Goal: Task Accomplishment & Management: Manage account settings

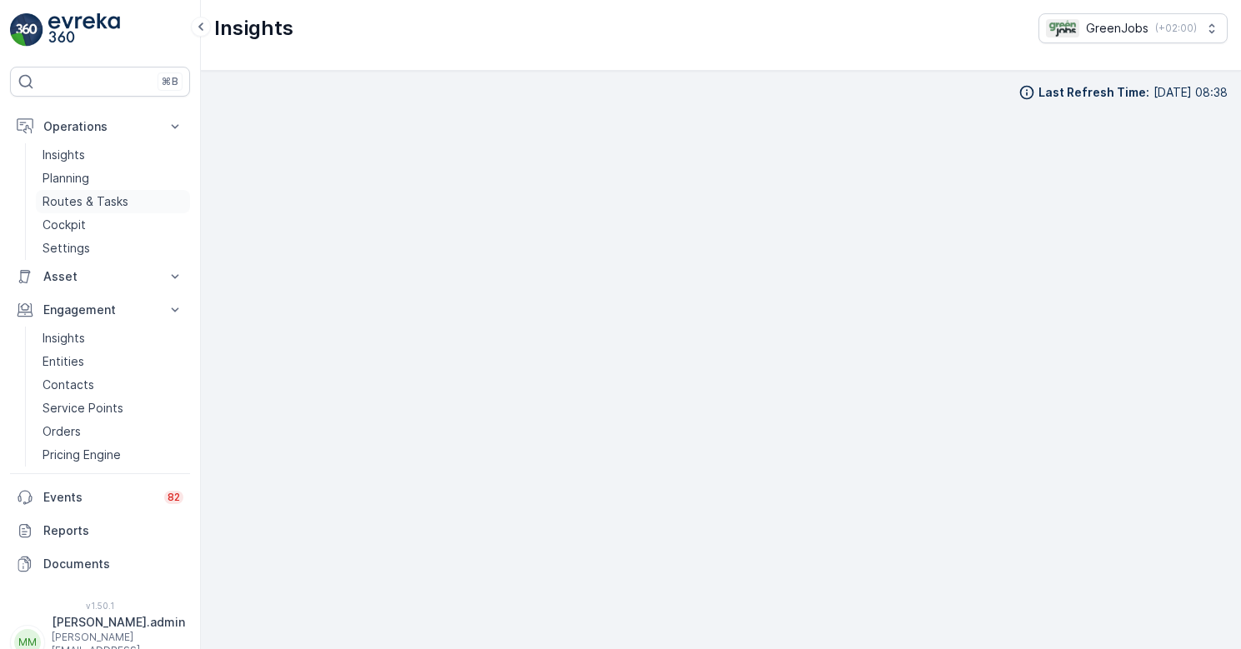
click at [106, 201] on p "Routes & Tasks" at bounding box center [86, 201] width 86 height 17
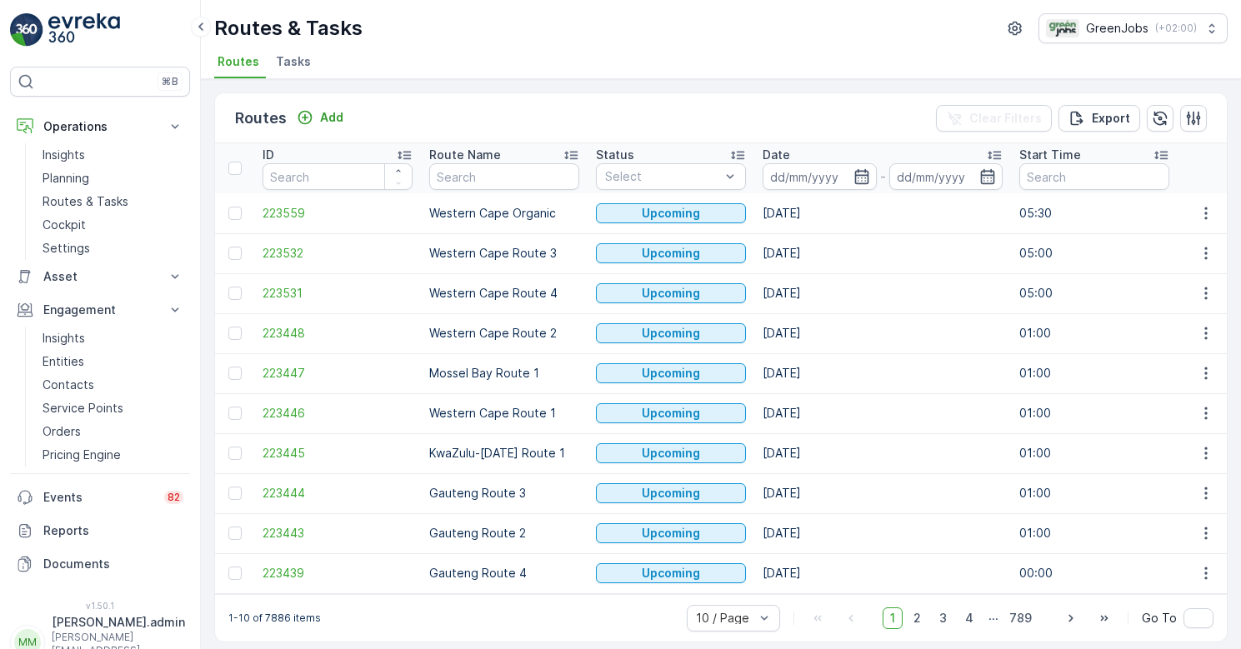
click at [295, 70] on li "Tasks" at bounding box center [295, 64] width 45 height 28
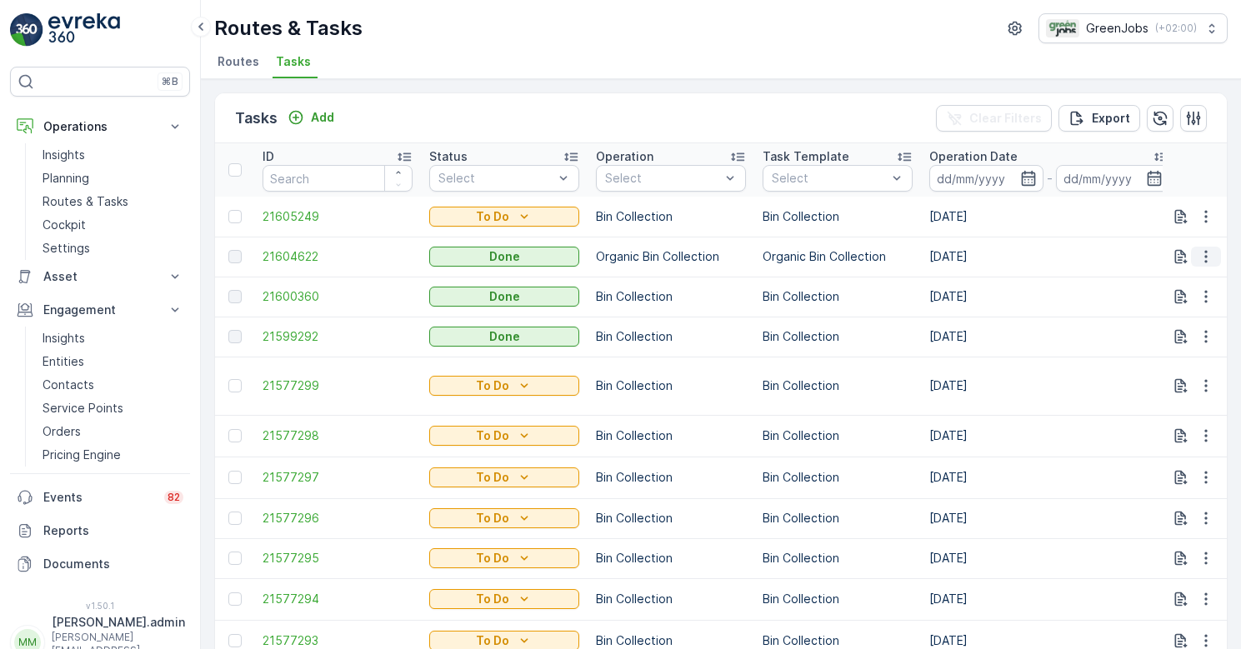
click at [1198, 258] on icon "button" at bounding box center [1206, 256] width 17 height 17
click at [1167, 283] on span "See More Details" at bounding box center [1186, 281] width 97 height 17
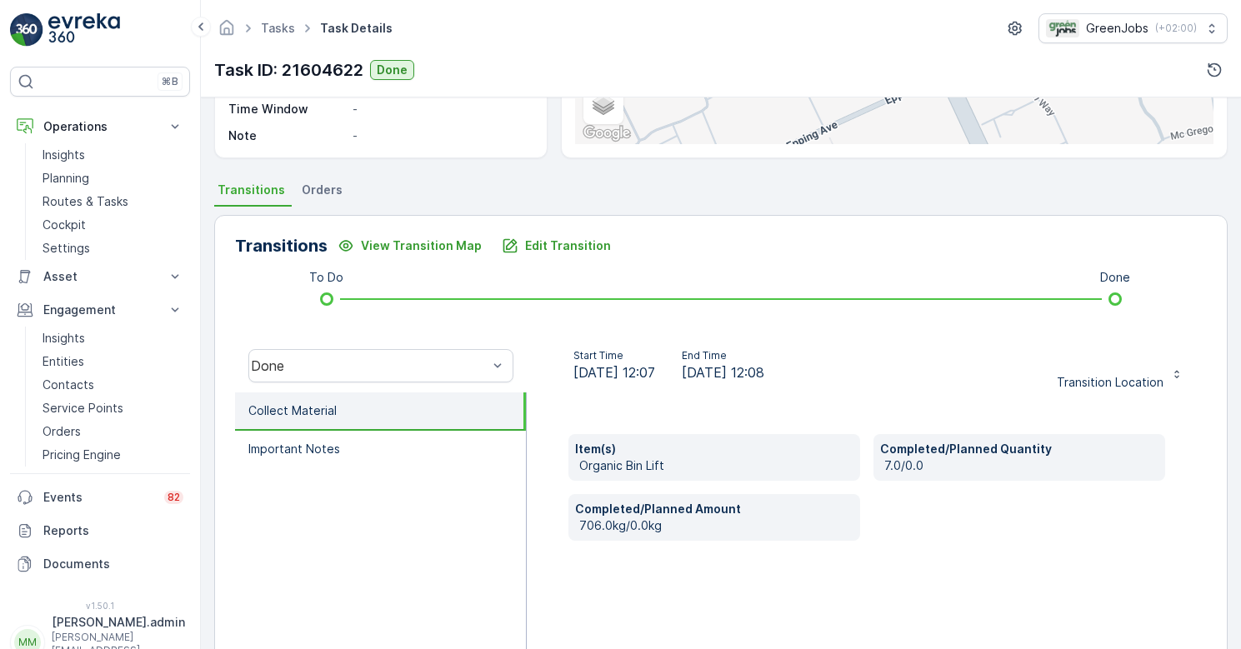
scroll to position [308, 0]
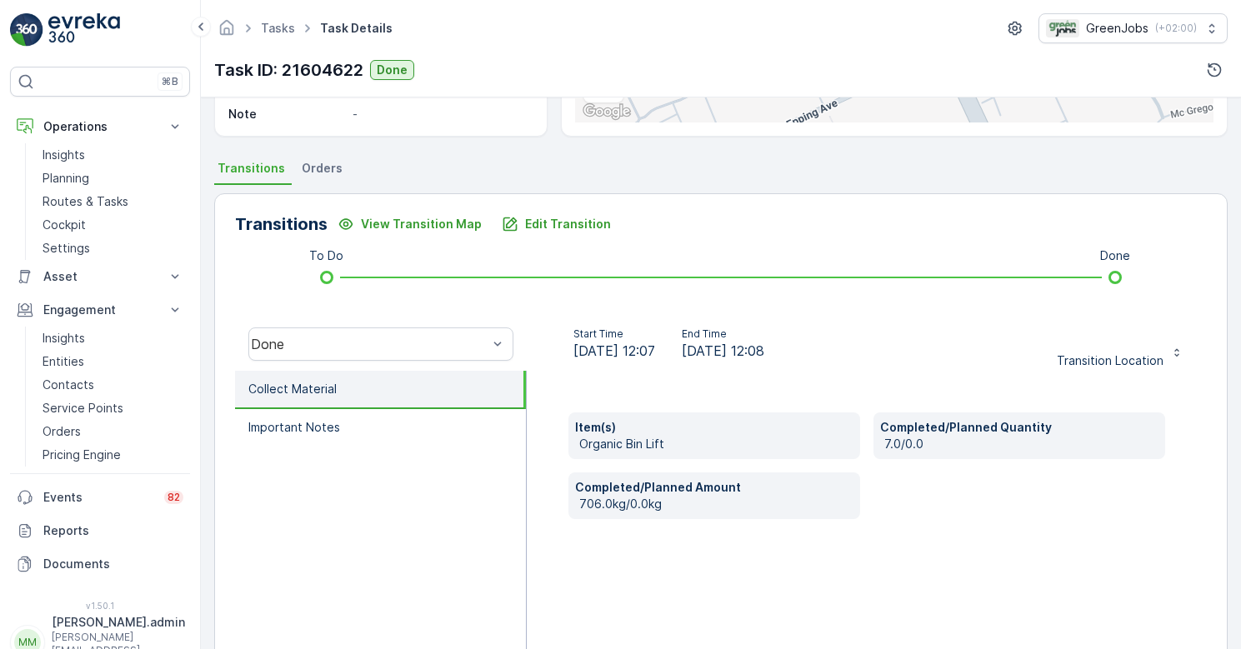
click at [320, 169] on span "Orders" at bounding box center [322, 168] width 41 height 17
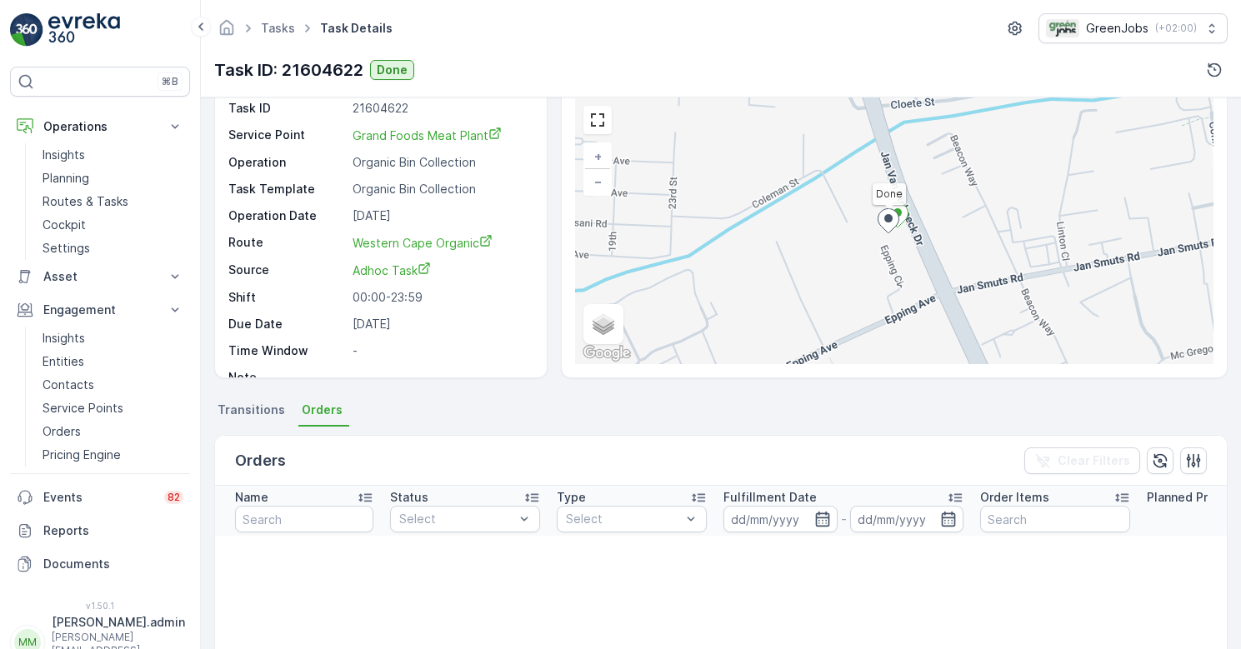
scroll to position [54, 0]
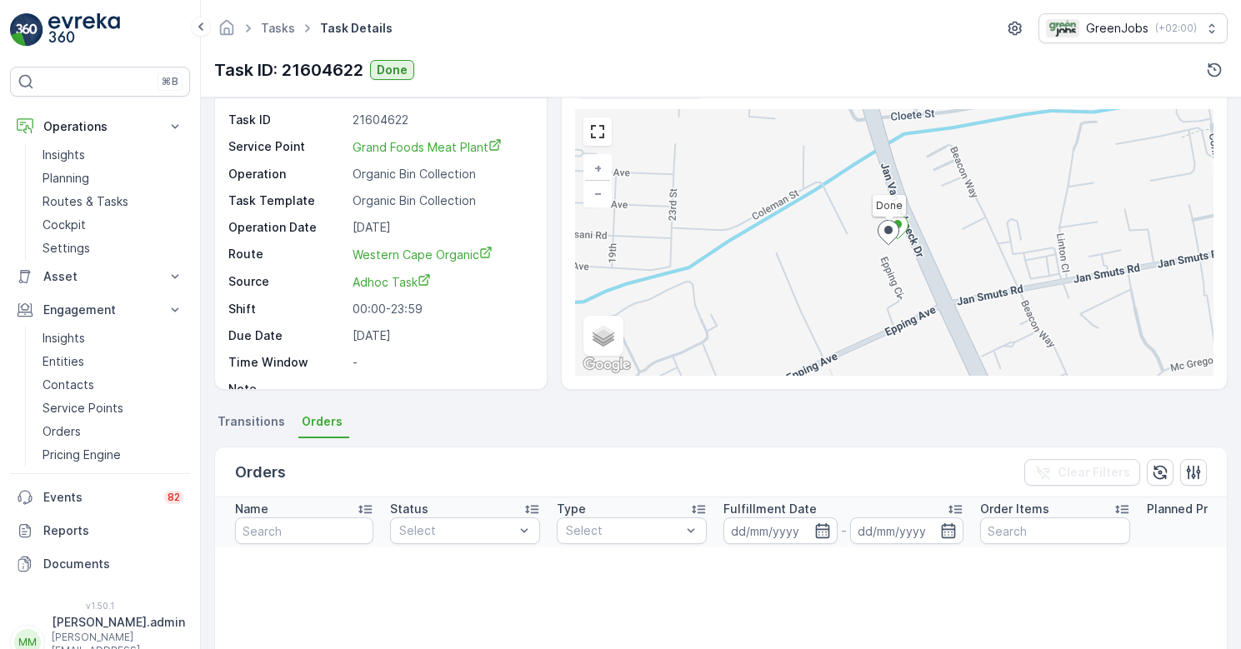
click at [257, 419] on span "Transitions" at bounding box center [252, 421] width 68 height 17
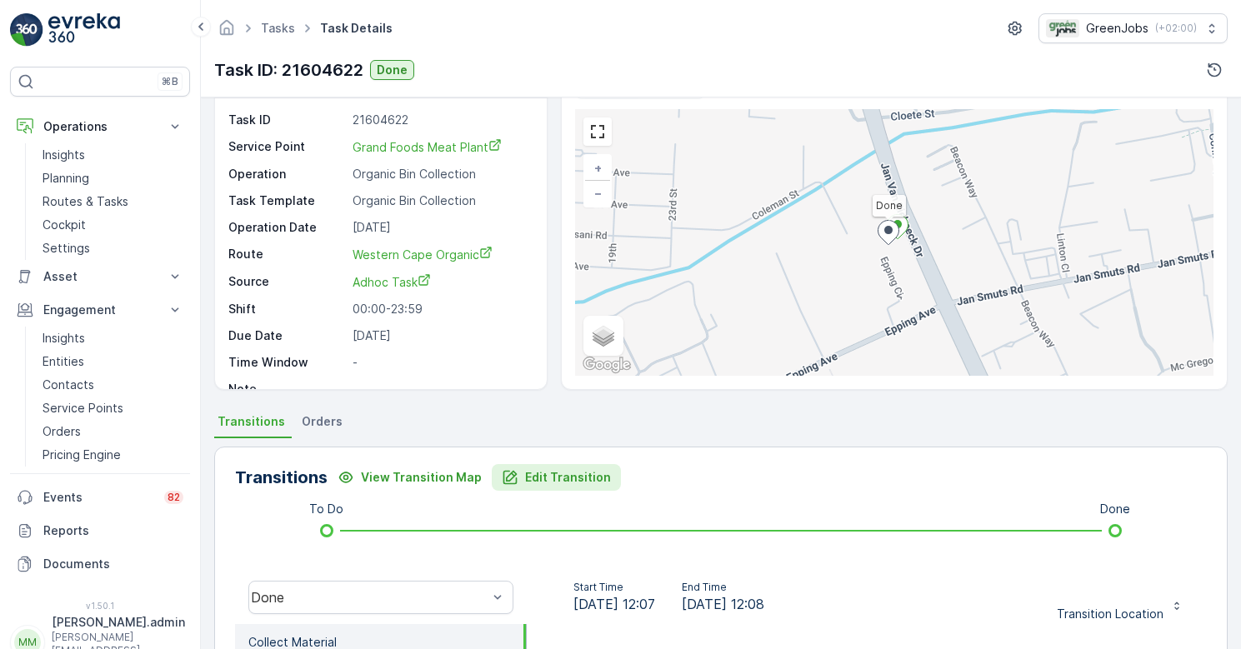
click at [573, 478] on p "Edit Transition" at bounding box center [568, 477] width 86 height 17
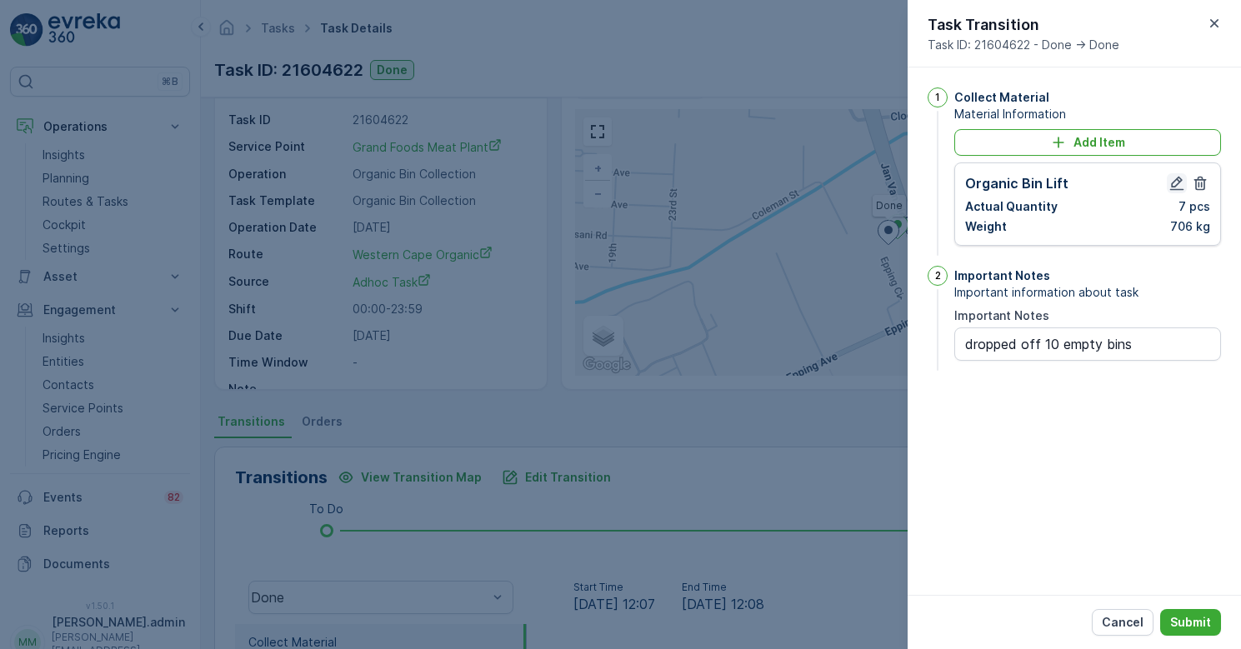
click at [1177, 181] on icon "button" at bounding box center [1176, 183] width 17 height 17
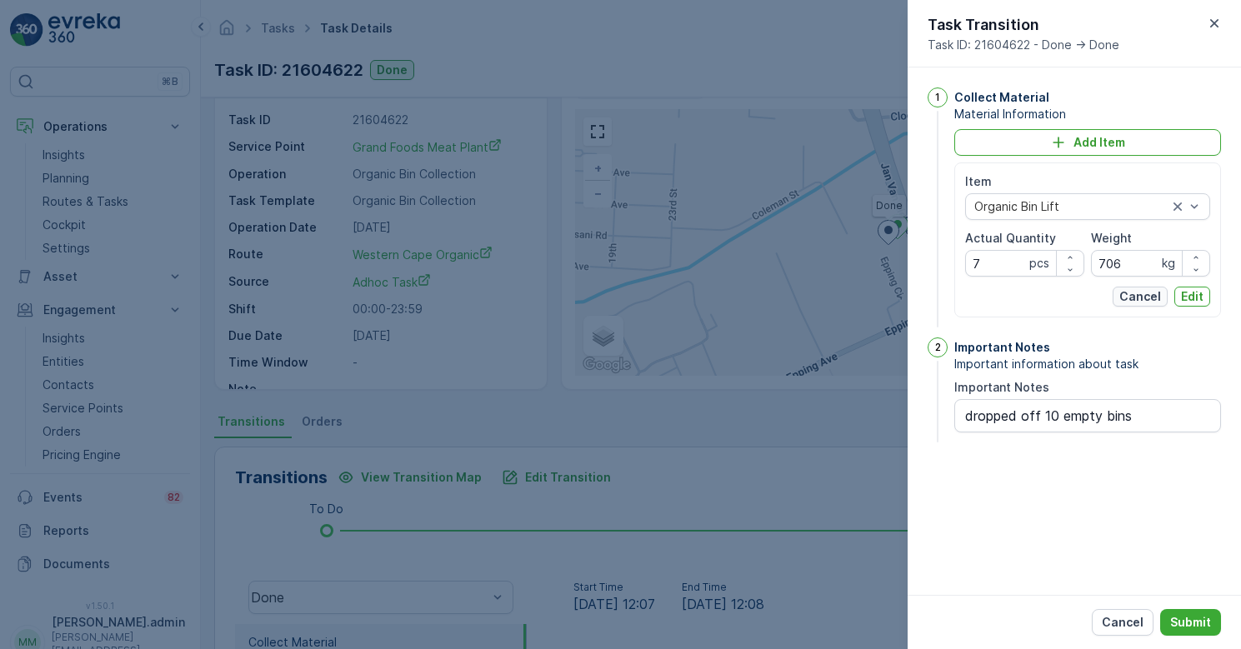
click at [1143, 297] on p "Cancel" at bounding box center [1140, 296] width 42 height 17
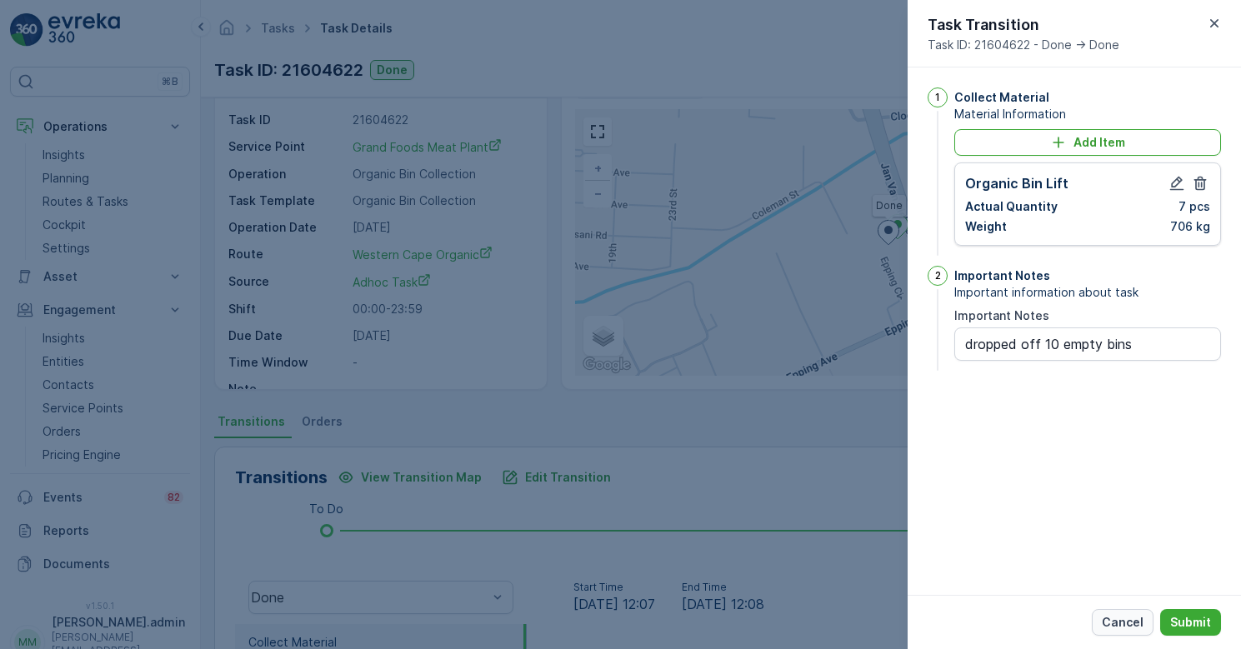
click at [1128, 618] on p "Cancel" at bounding box center [1123, 622] width 42 height 17
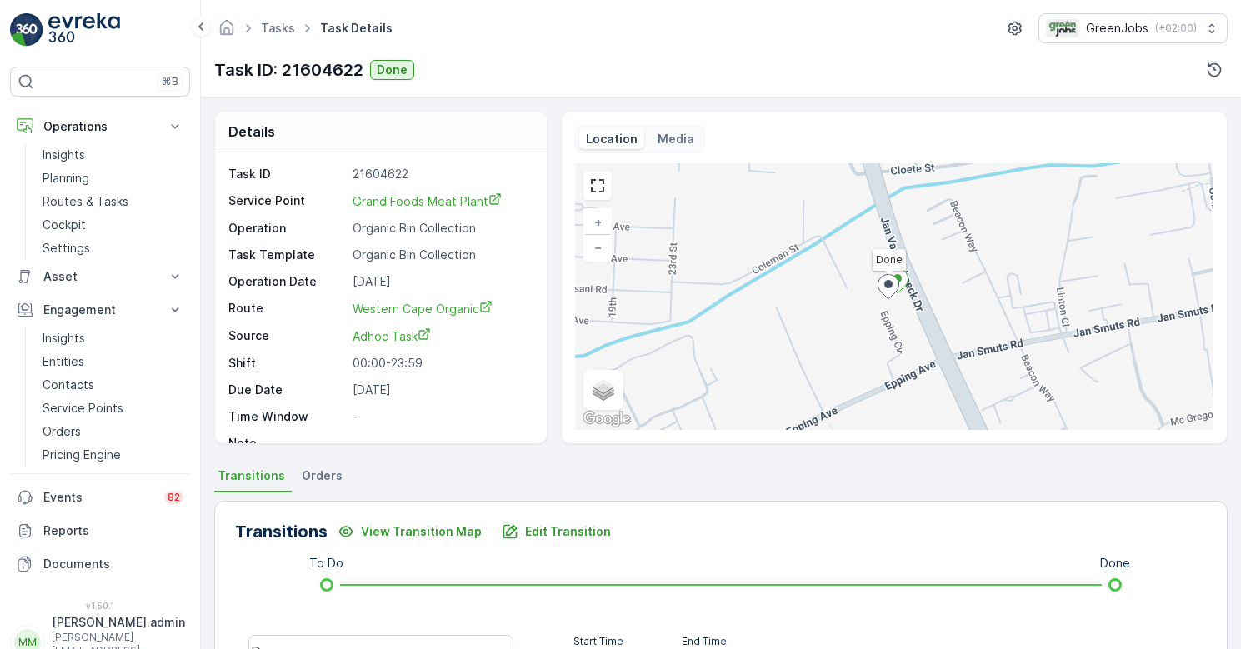
scroll to position [0, 0]
click at [321, 475] on span "Orders" at bounding box center [322, 476] width 41 height 17
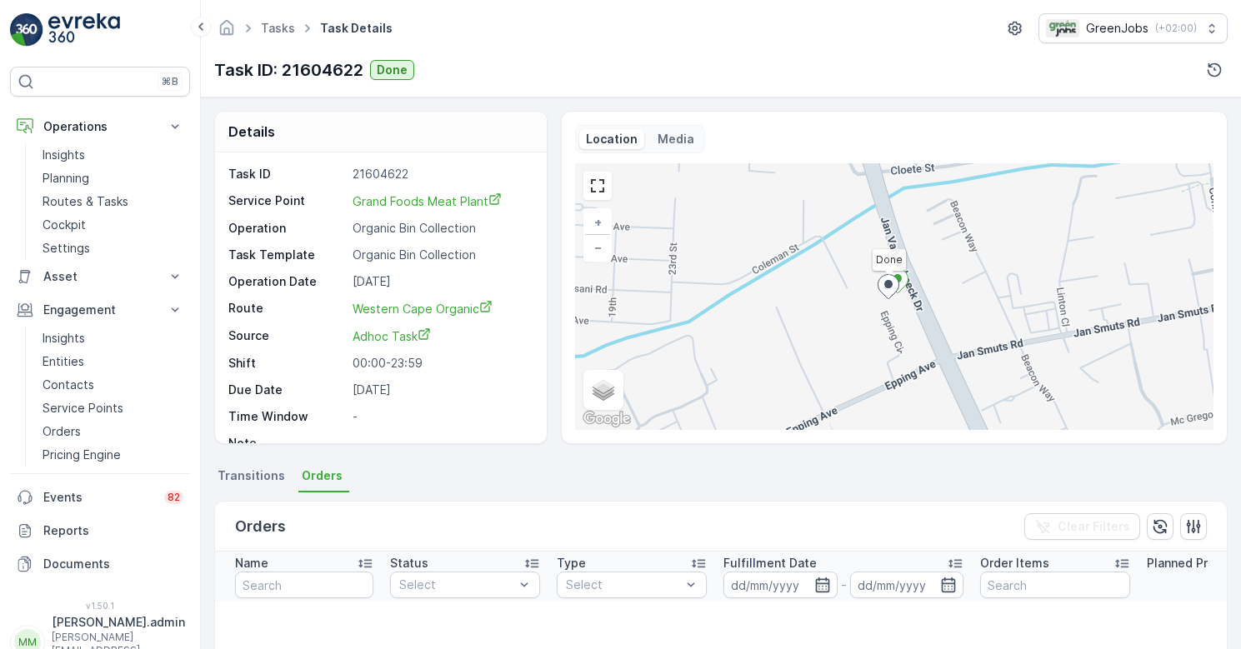
click at [245, 474] on span "Transitions" at bounding box center [252, 476] width 68 height 17
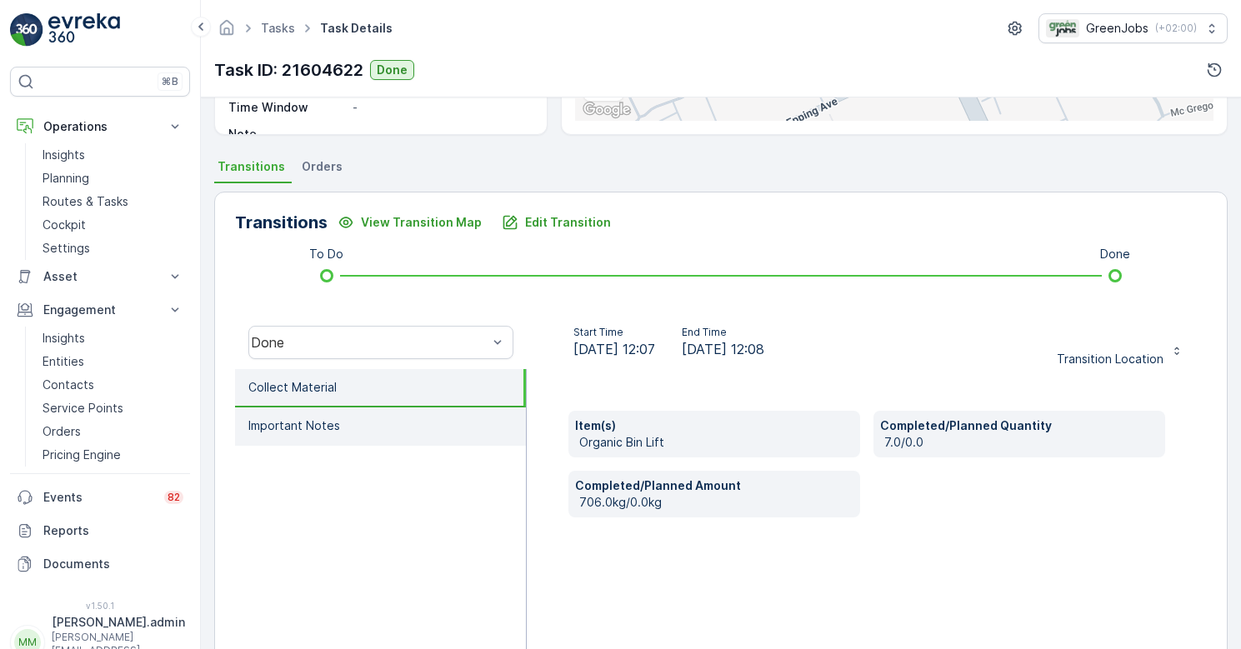
scroll to position [313, 0]
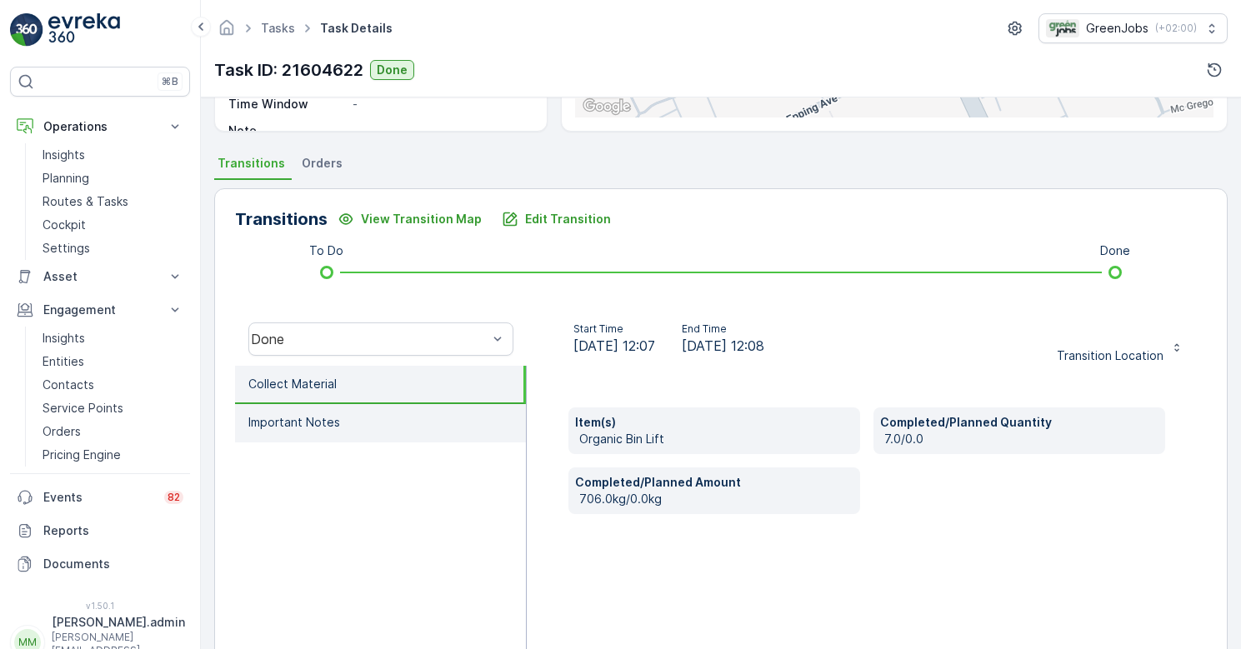
click at [319, 423] on p "Important Notes" at bounding box center [294, 422] width 92 height 17
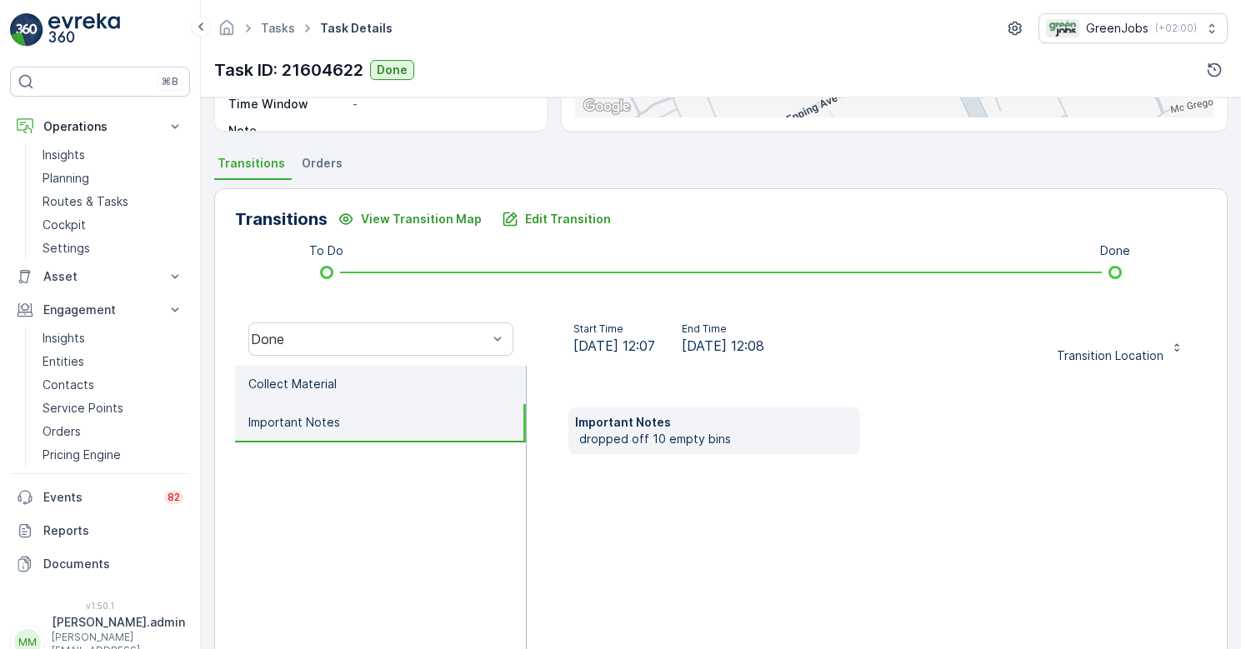
click at [340, 387] on li "Collect Material" at bounding box center [380, 385] width 291 height 38
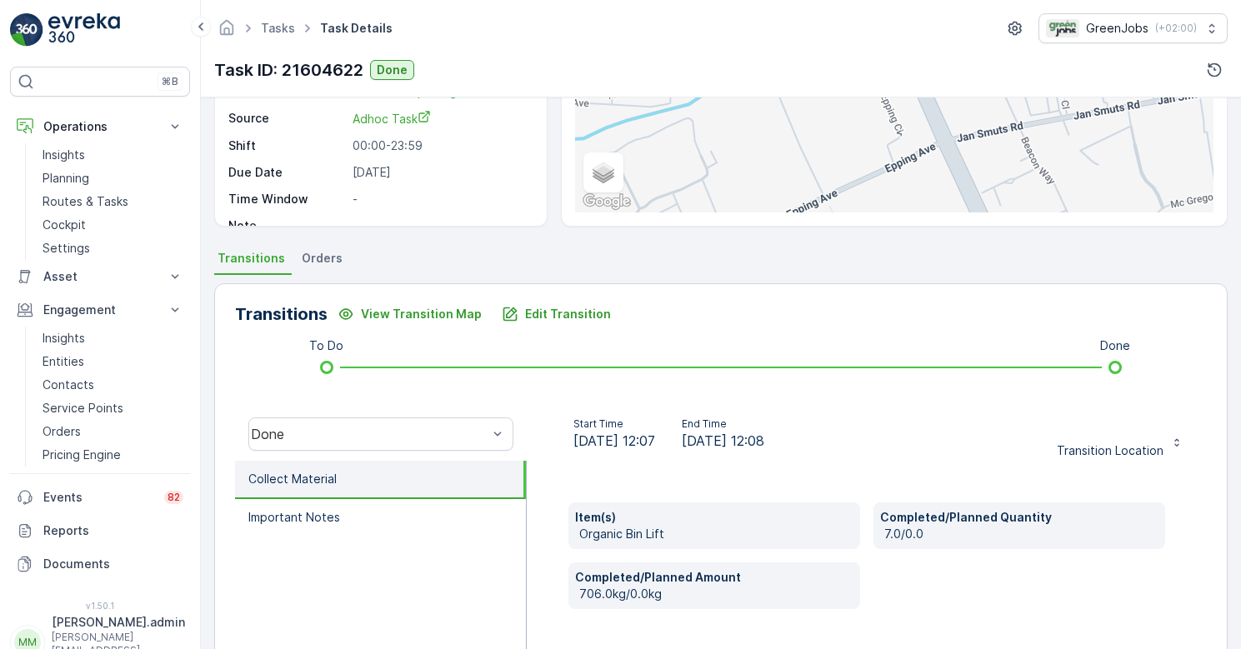
scroll to position [177, 0]
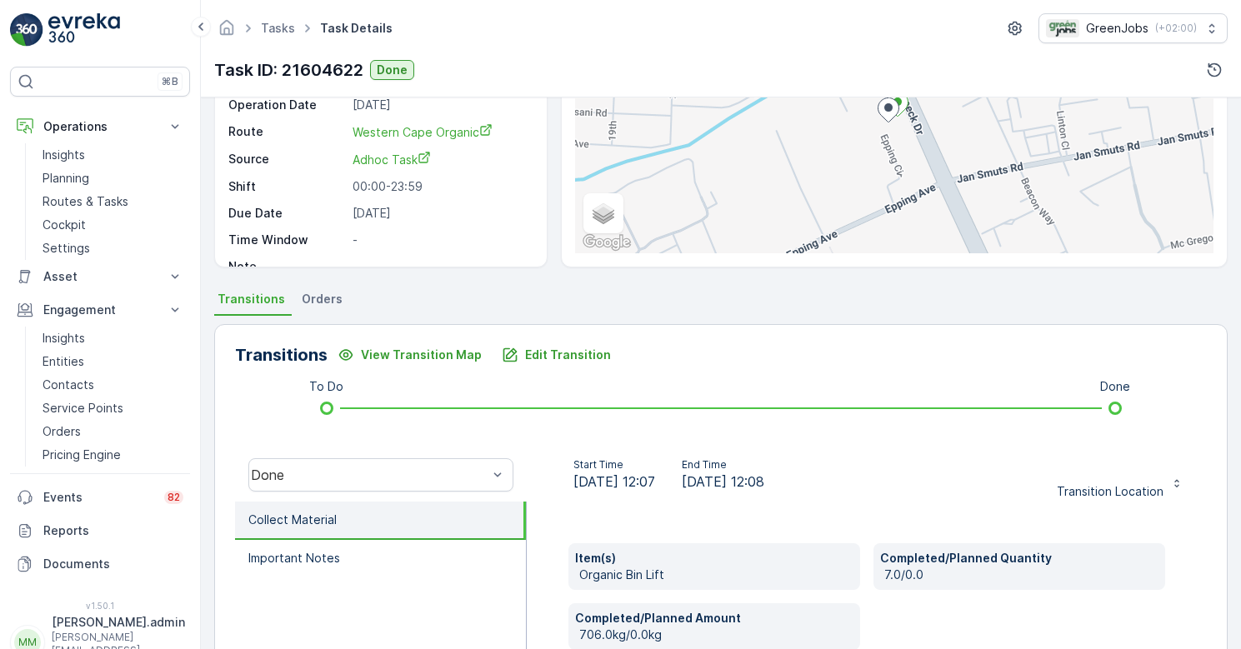
click at [324, 299] on span "Orders" at bounding box center [322, 299] width 41 height 17
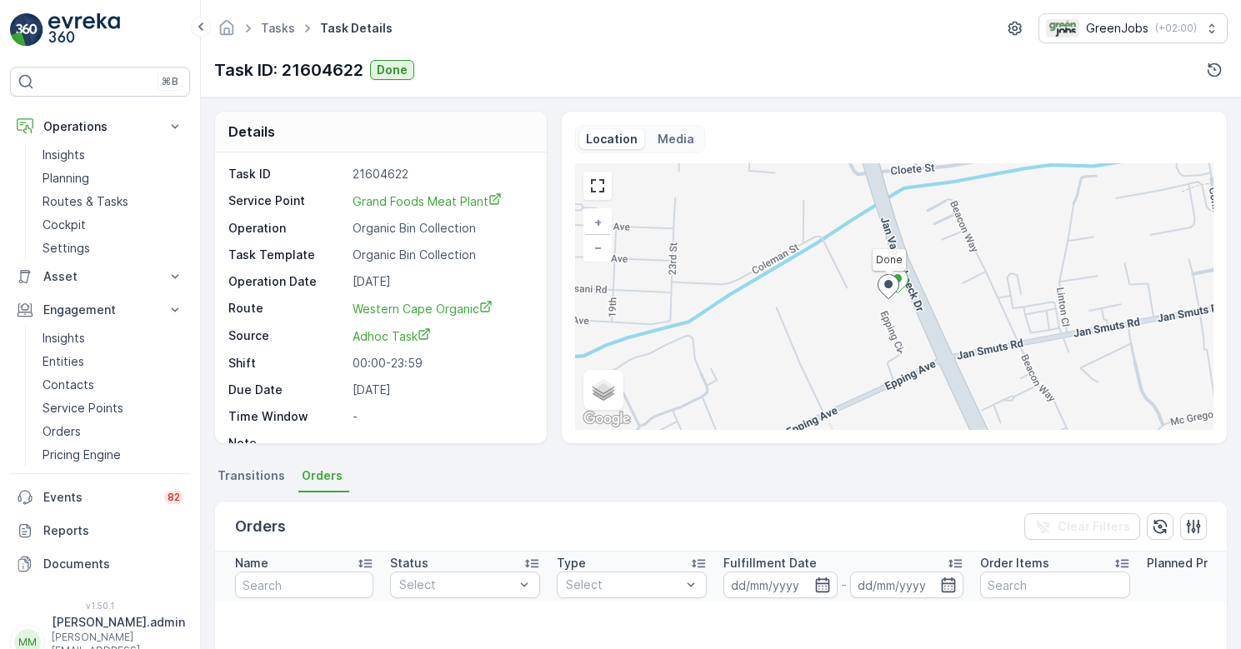
scroll to position [0, 0]
click at [91, 203] on p "Routes & Tasks" at bounding box center [86, 201] width 86 height 17
